Goal: Transaction & Acquisition: Book appointment/travel/reservation

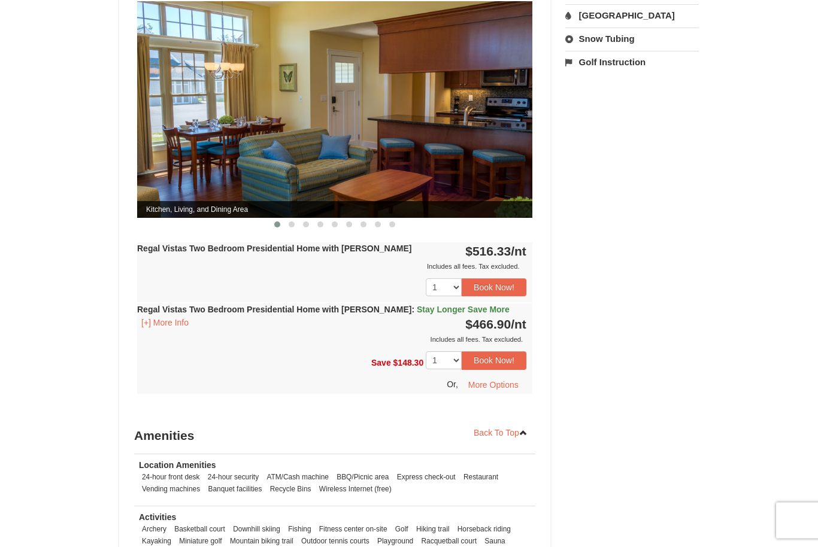
scroll to position [514, 0]
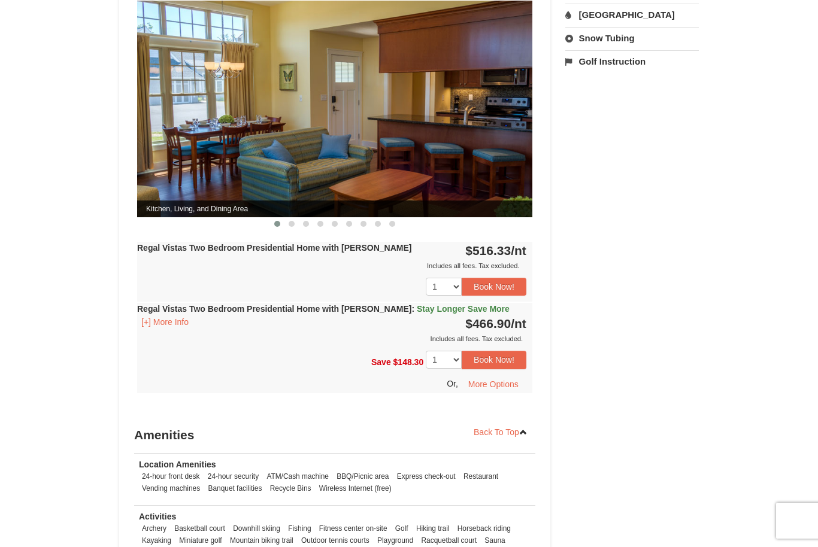
click at [500, 351] on button "Book Now!" at bounding box center [494, 360] width 65 height 18
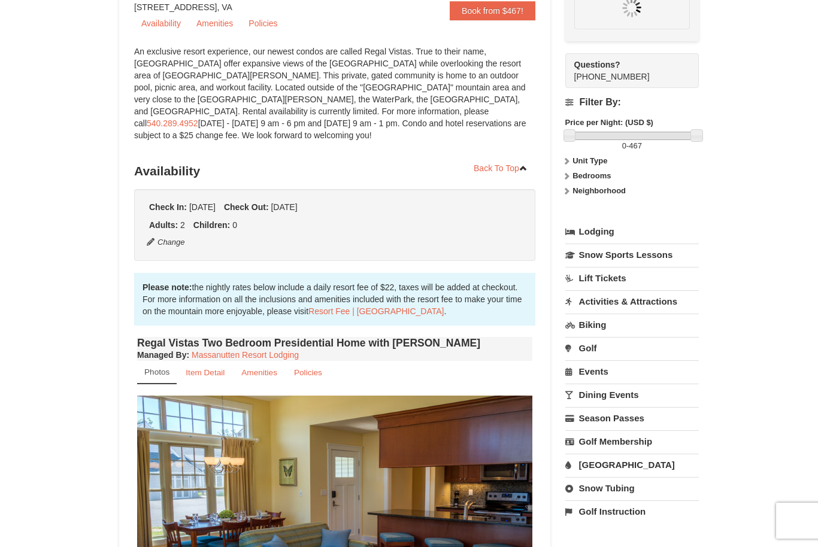
scroll to position [105, 0]
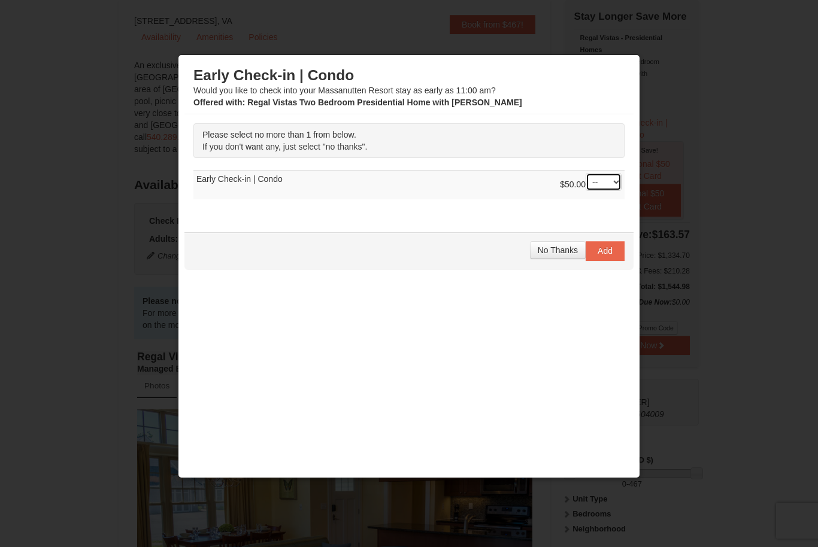
click at [609, 191] on select "-- 01" at bounding box center [604, 182] width 36 height 18
click at [552, 254] on span "No Thanks" at bounding box center [558, 251] width 40 height 10
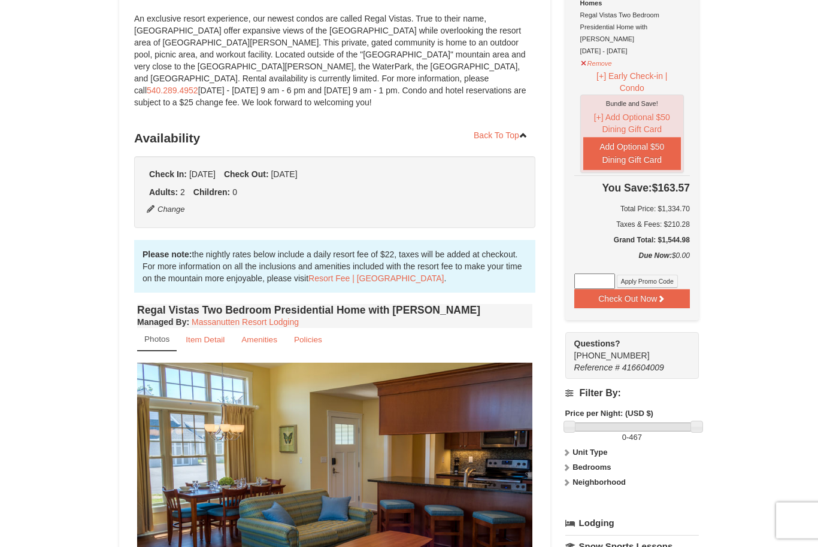
scroll to position [152, 0]
click at [637, 289] on button "Check Out Now" at bounding box center [632, 298] width 116 height 19
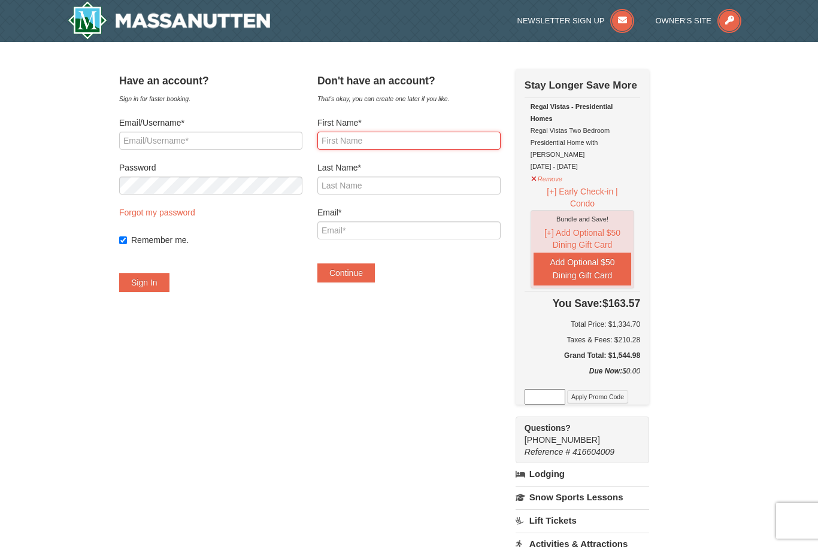
click at [411, 146] on input "First Name*" at bounding box center [408, 141] width 183 height 18
type input "Alexander"
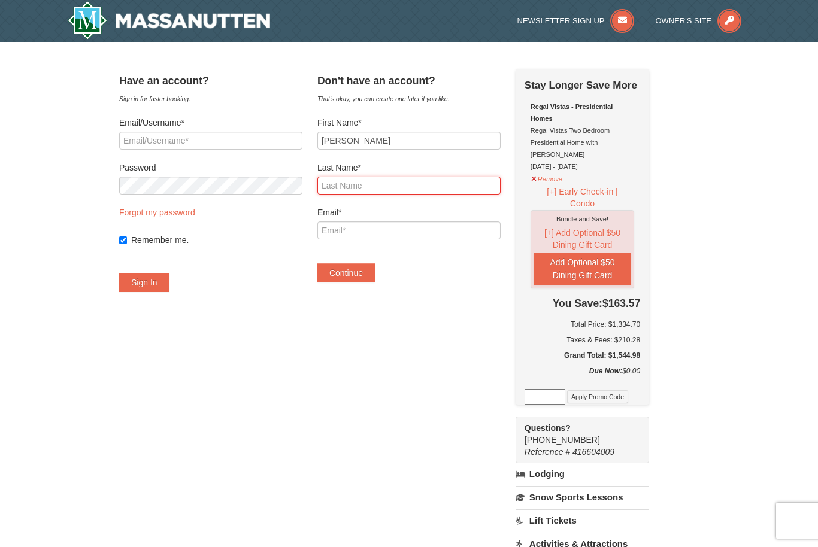
click at [418, 193] on input "Last Name*" at bounding box center [408, 186] width 183 height 18
type input "Rich"
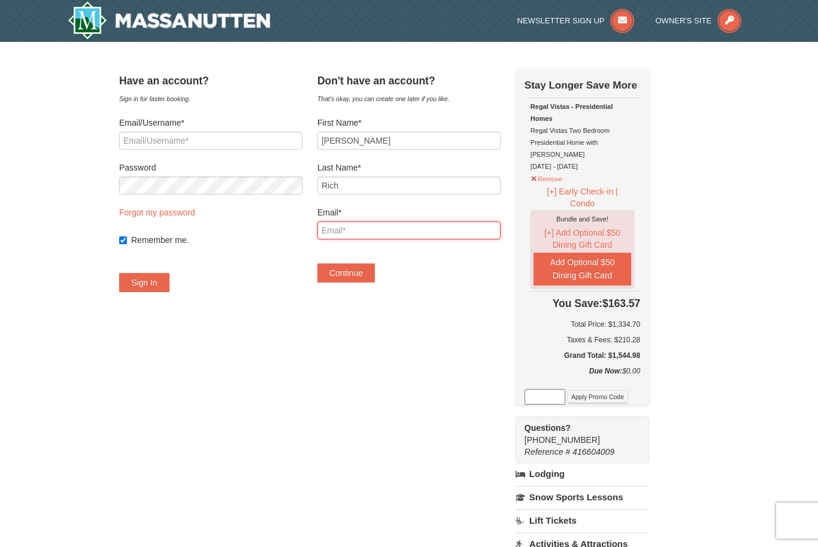
click at [440, 234] on input "Email*" at bounding box center [408, 231] width 183 height 18
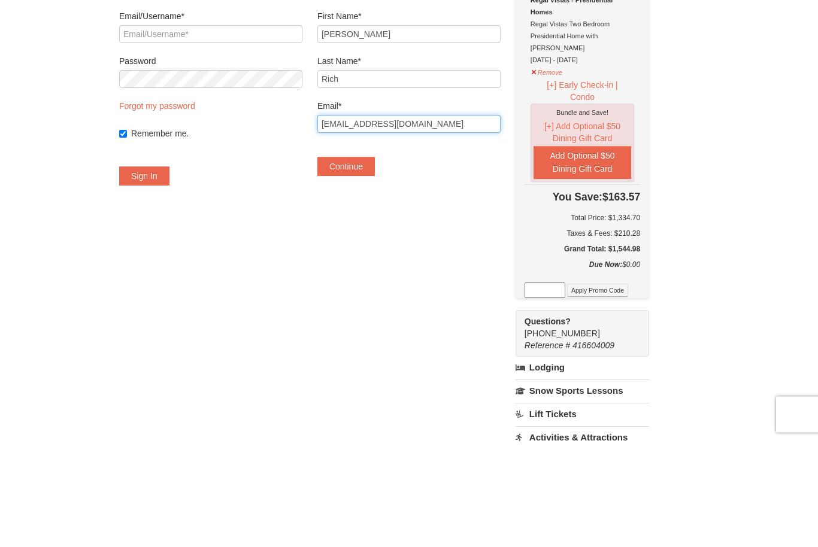
type input "[EMAIL_ADDRESS][DOMAIN_NAME]"
click at [127, 237] on input "Remember me." at bounding box center [123, 241] width 8 height 8
checkbox input "false"
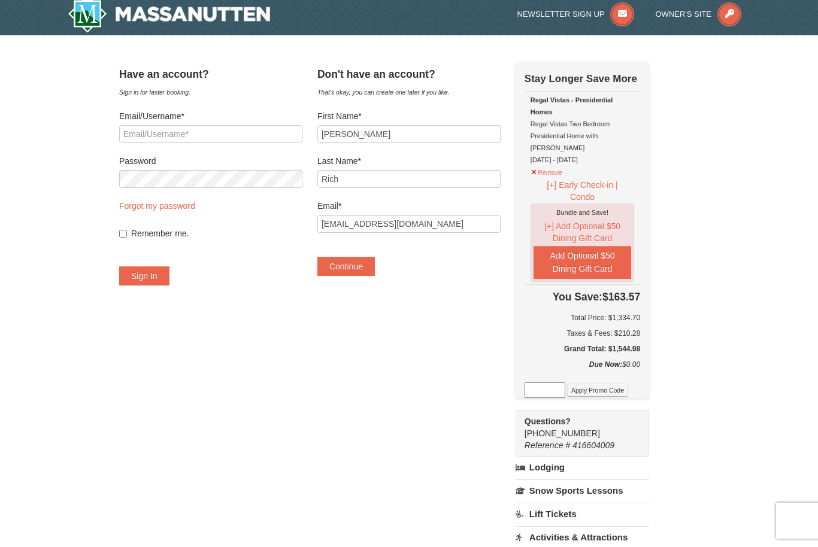
scroll to position [6, 0]
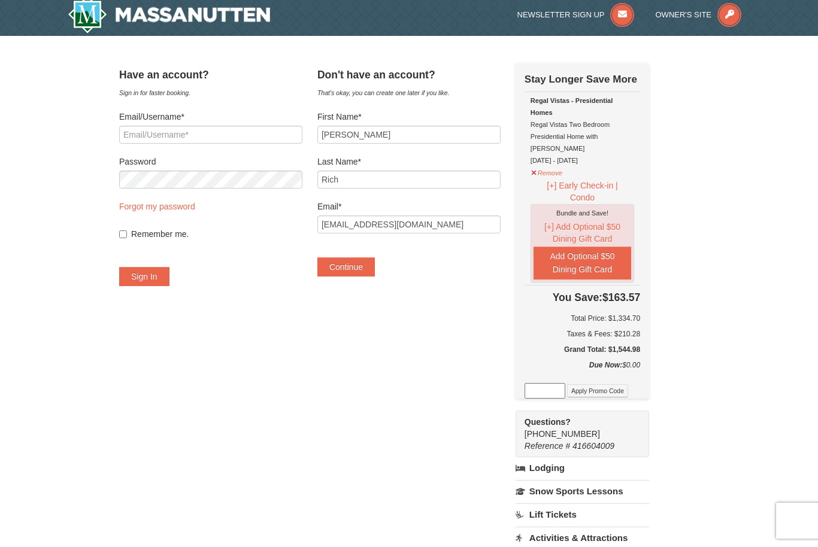
click at [365, 271] on button "Continue" at bounding box center [345, 267] width 57 height 19
